Goal: Task Accomplishment & Management: Use online tool/utility

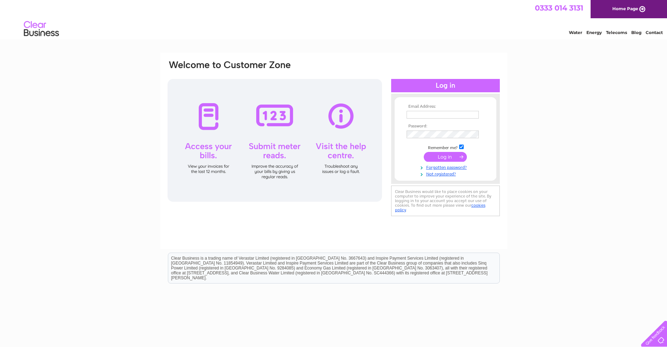
click at [269, 115] on input "text" at bounding box center [443, 115] width 72 height 8
type input "[EMAIL_ADDRESS][DOMAIN_NAME]"
click at [269, 157] on input "submit" at bounding box center [445, 158] width 43 height 10
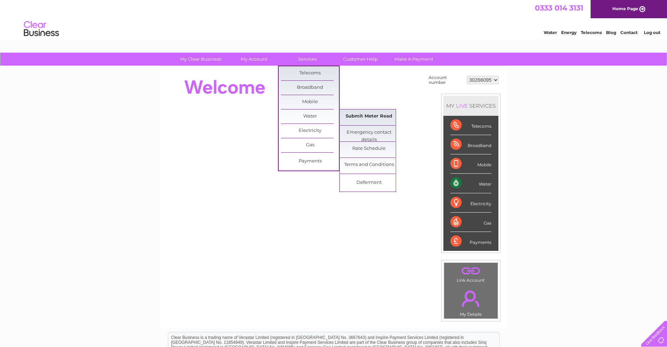
click at [363, 116] on link "Submit Meter Read" at bounding box center [369, 116] width 58 height 14
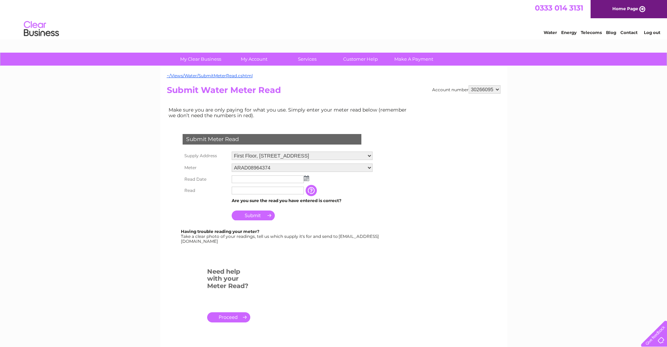
click at [306, 178] on img at bounding box center [306, 178] width 5 height 6
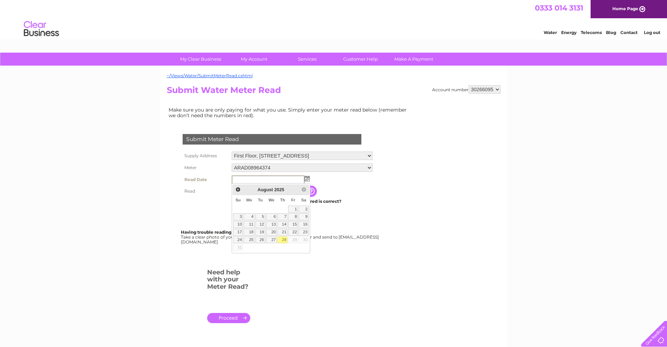
drag, startPoint x: 284, startPoint y: 239, endPoint x: 273, endPoint y: 219, distance: 22.3
click at [283, 238] on link "28" at bounding box center [283, 239] width 10 height 7
type input "2025/08/28"
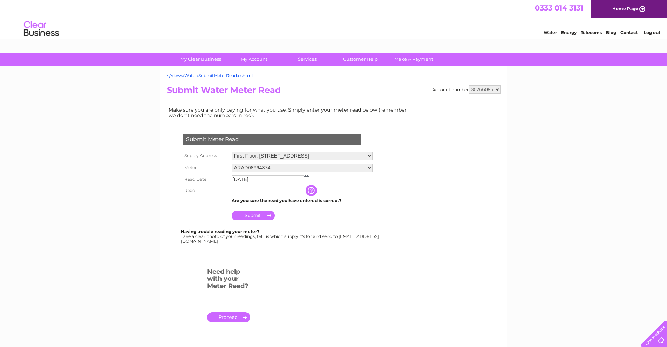
click at [247, 190] on input "text" at bounding box center [268, 191] width 72 height 8
type input "00002"
click at [250, 215] on input "Submit" at bounding box center [253, 215] width 43 height 10
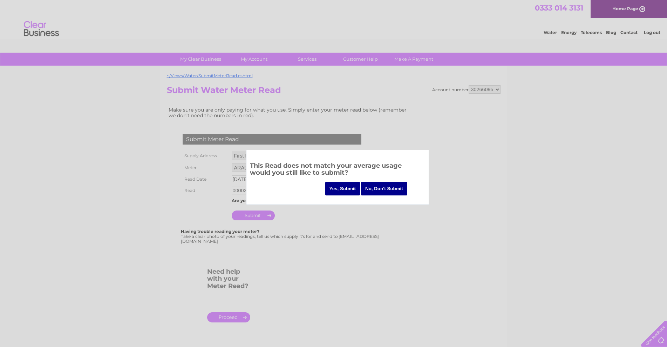
click at [344, 188] on input "Yes, Submit" at bounding box center [342, 189] width 35 height 14
